Goal: Information Seeking & Learning: Learn about a topic

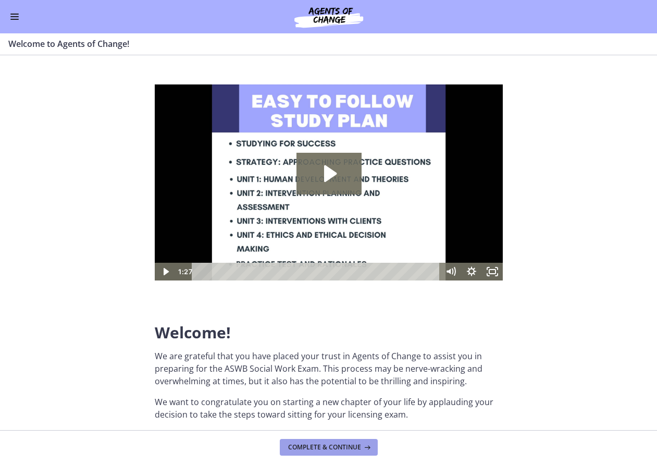
click at [337, 448] on span "Complete & continue" at bounding box center [324, 447] width 73 height 8
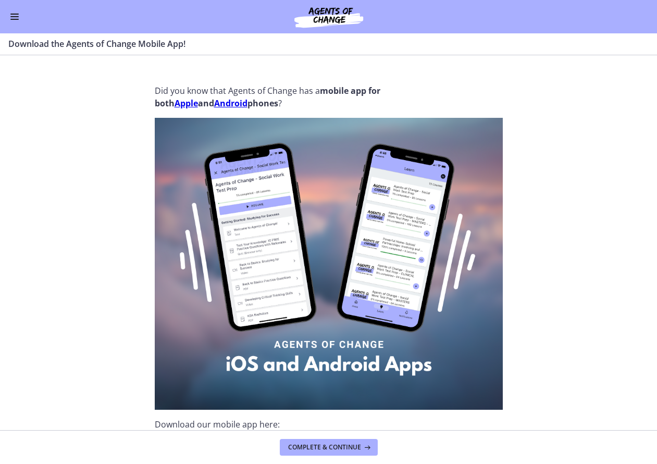
click at [15, 18] on button "Enable menu" at bounding box center [14, 16] width 13 height 13
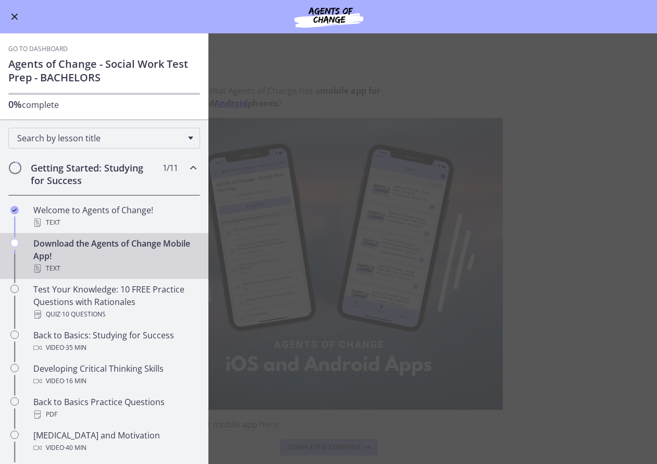
click at [15, 18] on button "Enable menu" at bounding box center [14, 16] width 13 height 13
